Goal: Task Accomplishment & Management: Manage account settings

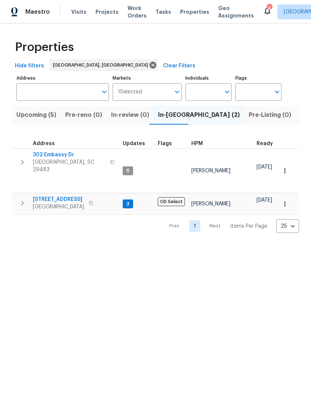
click at [51, 155] on span "302 Embassy Dr" at bounding box center [69, 154] width 73 height 7
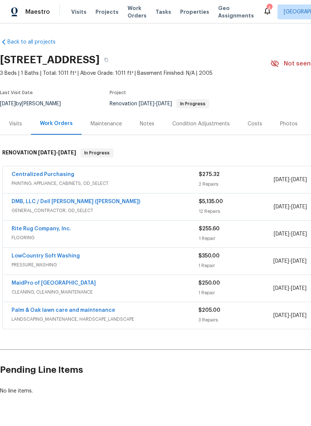
click at [38, 204] on link "DMB, LLC / Dell [PERSON_NAME] ([PERSON_NAME])" at bounding box center [76, 201] width 128 height 5
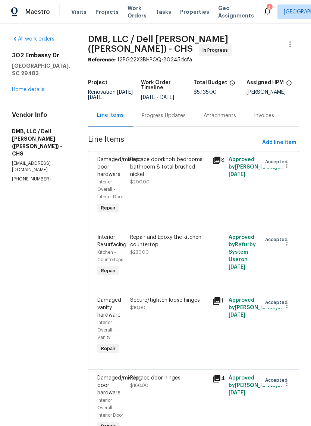
click at [38, 107] on div "All work orders 302 Embassy Dr Summerville, SC 29483 Home details Vendor Info D…" at bounding box center [41, 108] width 58 height 147
click at [25, 91] on link "Home details" at bounding box center [28, 89] width 32 height 5
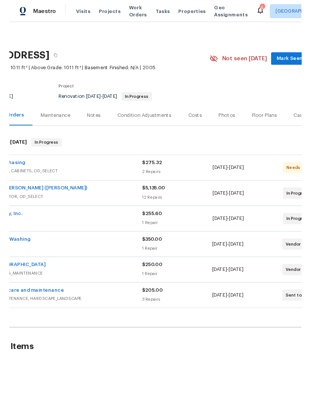
scroll to position [1, 66]
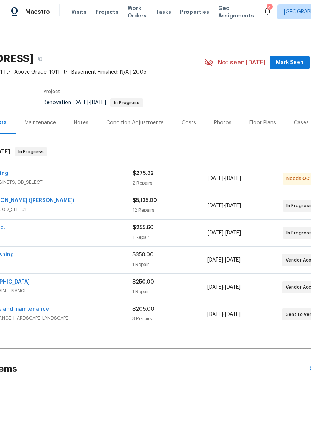
click at [180, 15] on span "Properties" at bounding box center [194, 11] width 29 height 7
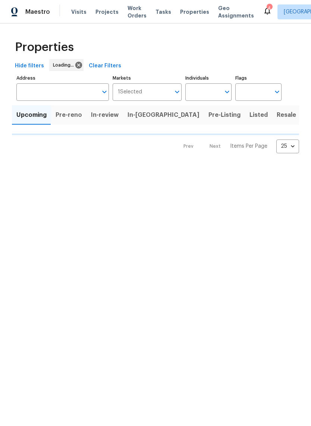
click at [182, 10] on span "Properties" at bounding box center [194, 11] width 29 height 7
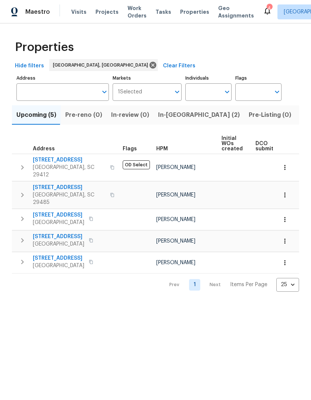
click at [295, 121] on button "Listed (6)" at bounding box center [313, 114] width 37 height 19
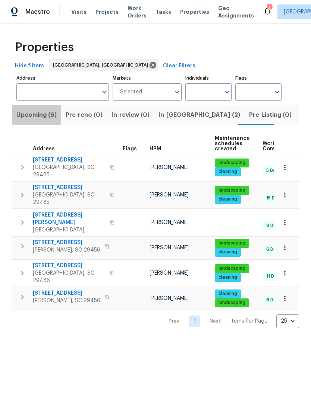
click at [29, 115] on span "Upcoming (6)" at bounding box center [36, 115] width 40 height 10
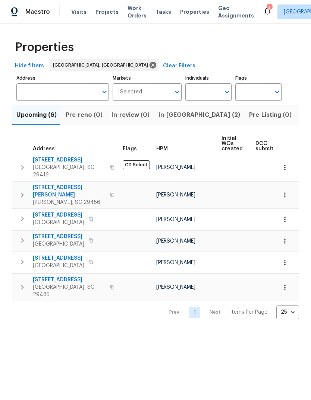
click at [53, 184] on span "303 Pembrook St" at bounding box center [69, 191] width 73 height 15
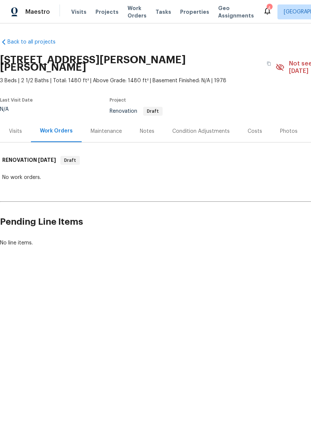
click at [250, 129] on div "Costs" at bounding box center [254, 131] width 32 height 22
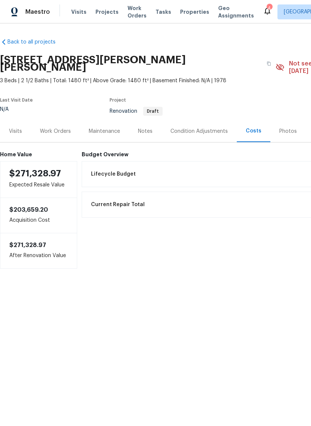
click at [19, 128] on div "Visits" at bounding box center [15, 131] width 13 height 7
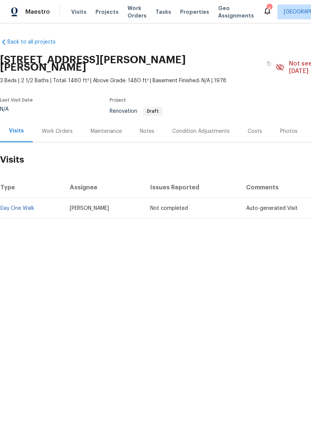
click at [185, 13] on span "Properties" at bounding box center [194, 11] width 29 height 7
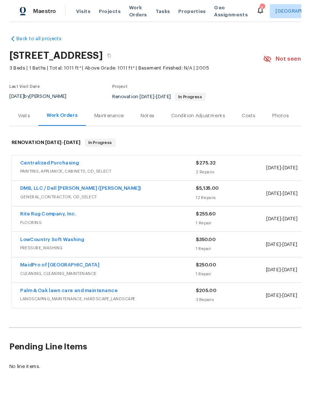
scroll to position [1, 0]
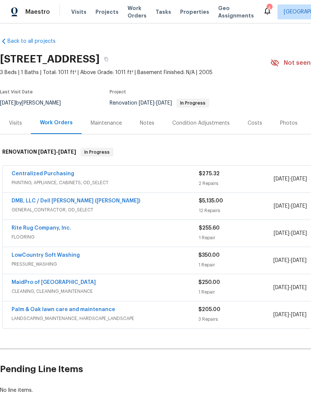
click at [95, 312] on link "Palm & Oak lawn care and maintenance" at bounding box center [64, 309] width 104 height 5
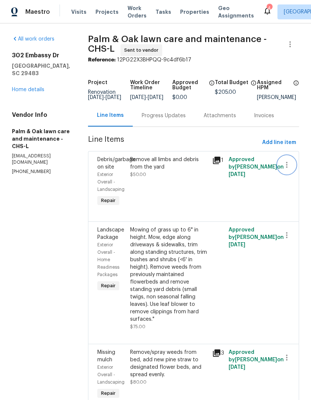
click at [289, 169] on icon "button" at bounding box center [286, 165] width 9 height 9
click at [292, 172] on li "Cancel" at bounding box center [290, 170] width 29 height 12
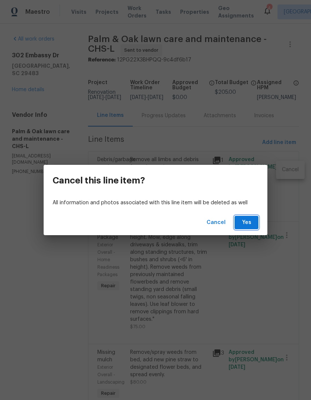
click at [248, 220] on span "Yes" at bounding box center [246, 222] width 12 height 9
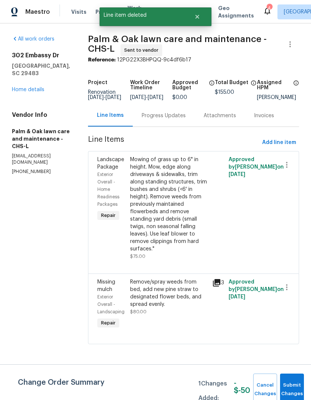
click at [176, 305] on div "Remove/spray weeds from bed, add new pine straw to designated flower beds, and …" at bounding box center [168, 294] width 77 height 30
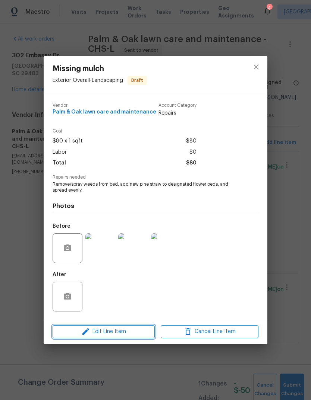
click at [138, 335] on span "Edit Line Item" at bounding box center [104, 331] width 98 height 9
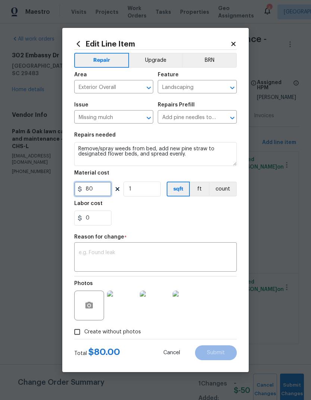
click at [104, 191] on input "80" at bounding box center [92, 189] width 37 height 15
type input "150"
click at [192, 242] on div "Reason for change *" at bounding box center [155, 240] width 162 height 10
click at [195, 256] on textarea at bounding box center [155, 258] width 153 height 16
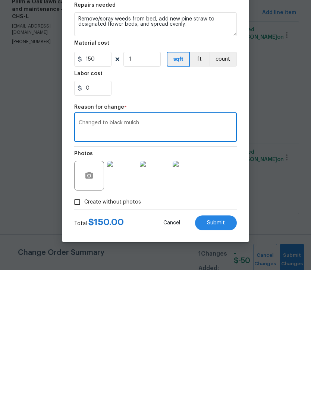
type textarea "Changed to black mulch"
click at [220, 350] on span "Submit" at bounding box center [216, 353] width 18 height 6
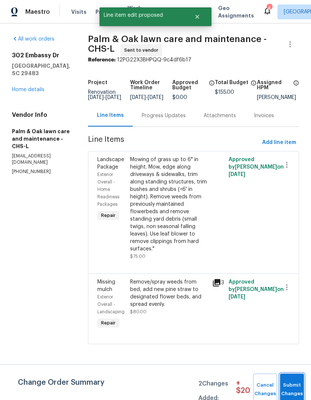
click at [294, 384] on span "Submit Changes" at bounding box center [291, 389] width 16 height 17
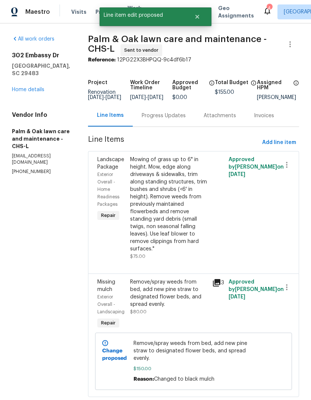
scroll to position [25, 0]
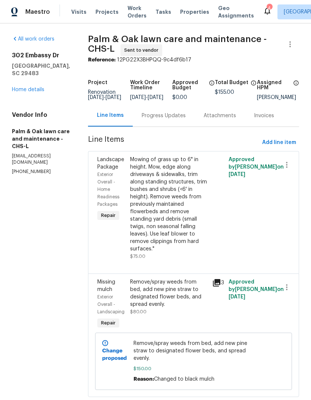
click at [38, 87] on link "Home details" at bounding box center [28, 89] width 32 height 5
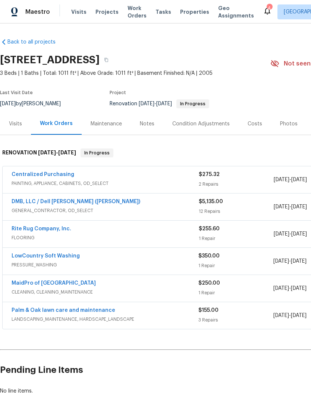
click at [83, 203] on link "DMB, LLC / Dell Bryson (Heise)" at bounding box center [76, 201] width 128 height 5
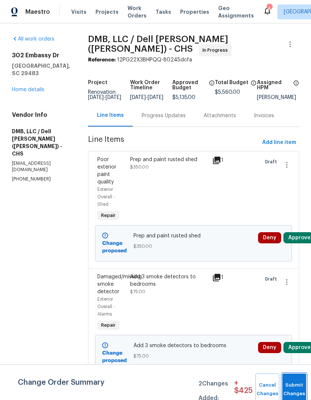
click at [298, 386] on button "Submit Changes" at bounding box center [294, 390] width 24 height 32
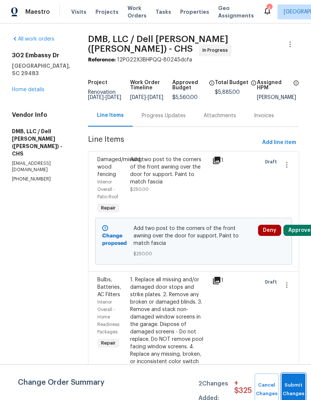
click at [293, 383] on button "Submit Changes" at bounding box center [293, 390] width 24 height 32
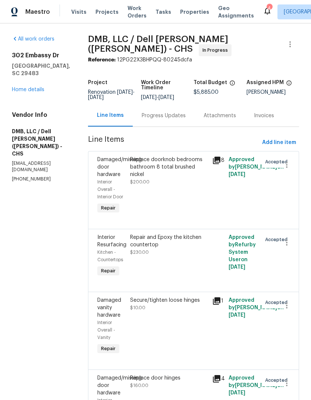
click at [35, 91] on link "Home details" at bounding box center [28, 89] width 32 height 5
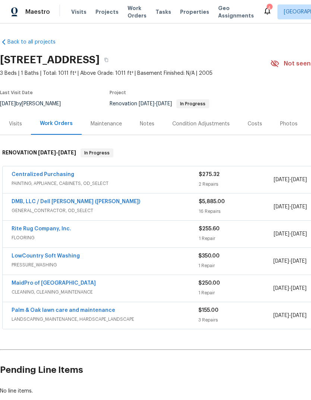
click at [254, 123] on div "Costs" at bounding box center [254, 123] width 15 height 7
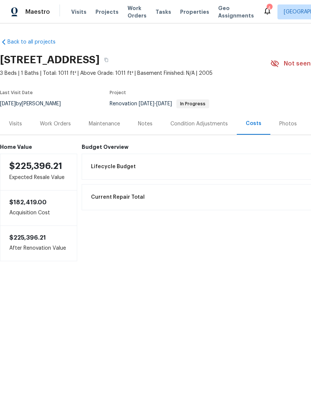
click at [61, 121] on div "Work Orders" at bounding box center [55, 123] width 31 height 7
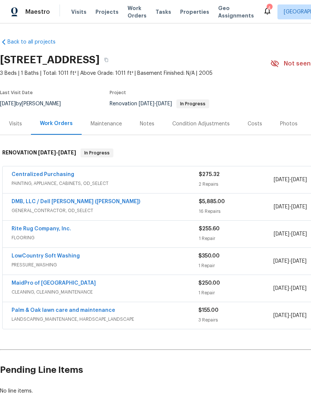
click at [253, 130] on div "Costs" at bounding box center [254, 124] width 32 height 22
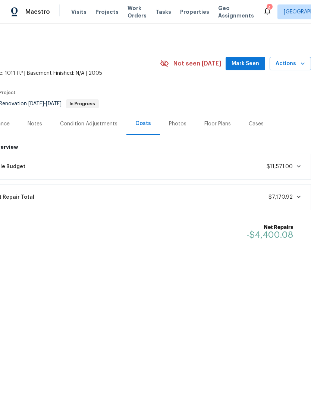
scroll to position [0, 110]
click at [247, 66] on span "Mark Seen" at bounding box center [245, 63] width 28 height 9
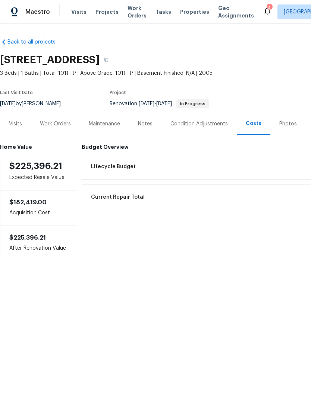
scroll to position [0, 0]
click at [58, 124] on div "Work Orders" at bounding box center [55, 123] width 31 height 7
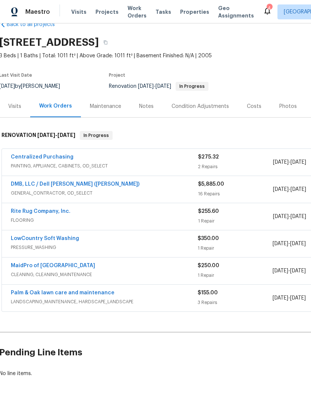
scroll to position [17, 1]
click at [193, 8] on span "Properties" at bounding box center [194, 11] width 29 height 7
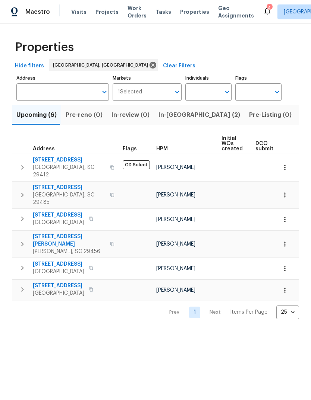
click at [300, 117] on span "Listed (6)" at bounding box center [314, 115] width 28 height 10
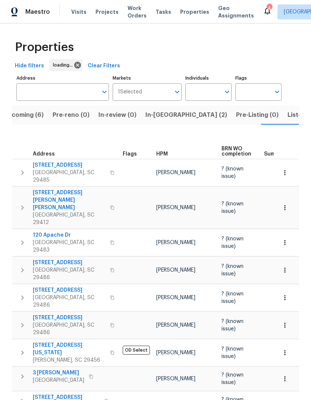
scroll to position [0, 14]
